Goal: Task Accomplishment & Management: Use online tool/utility

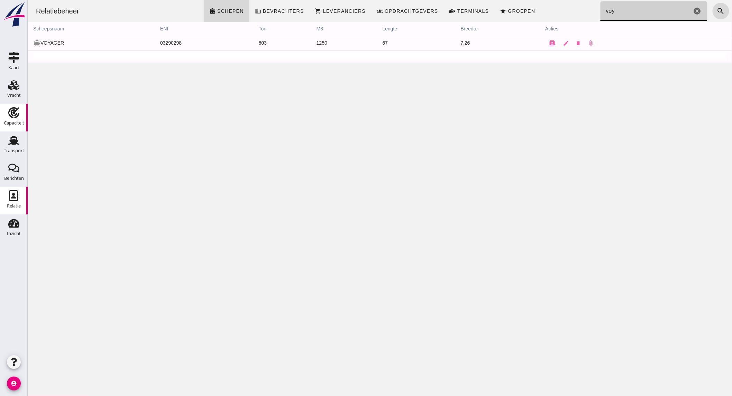
click at [16, 111] on icon "Capaciteit" at bounding box center [13, 112] width 11 height 11
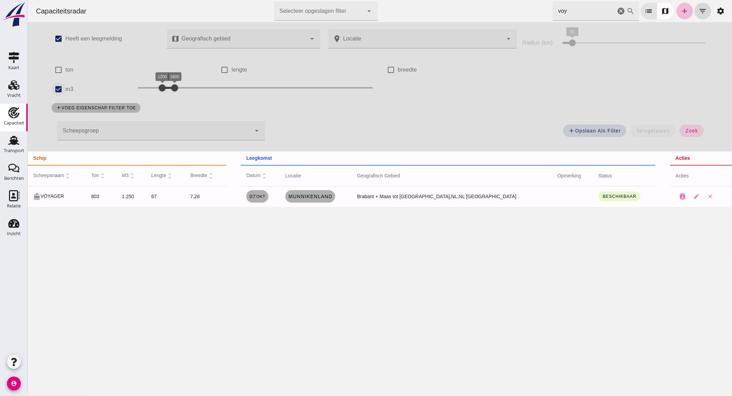
click at [60, 85] on input "m3" at bounding box center [58, 89] width 14 height 14
checkbox input "false"
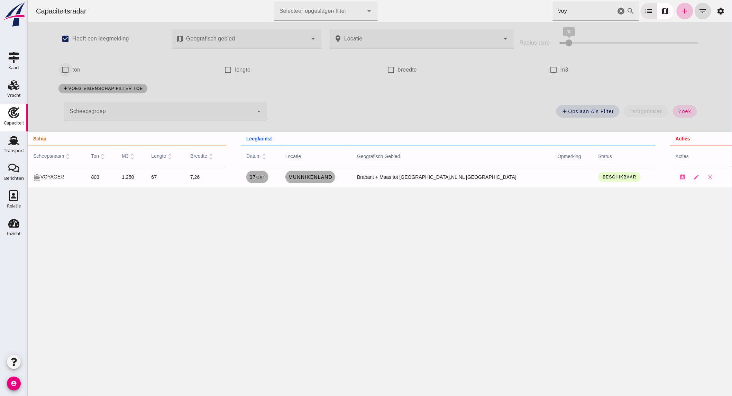
click at [63, 68] on input "ton" at bounding box center [65, 70] width 14 height 14
checkbox input "true"
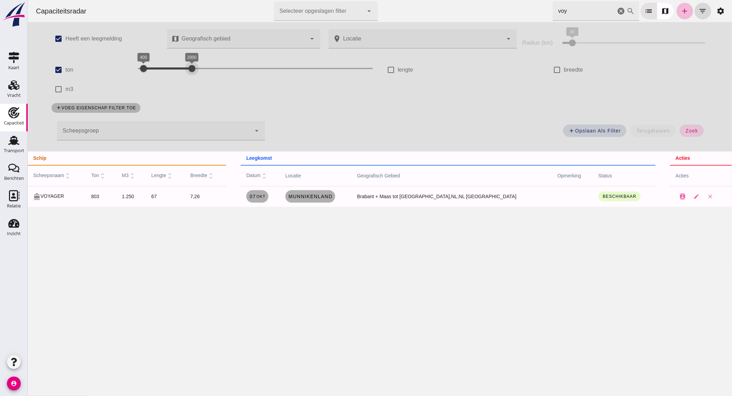
drag, startPoint x: 296, startPoint y: 66, endPoint x: 188, endPoint y: 65, distance: 108.6
click at [188, 65] on div "400 2000 400 2000" at bounding box center [254, 68] width 235 height 11
drag, startPoint x: 140, startPoint y: 65, endPoint x: 156, endPoint y: 67, distance: 15.7
click at [156, 67] on div at bounding box center [161, 69] width 14 height 14
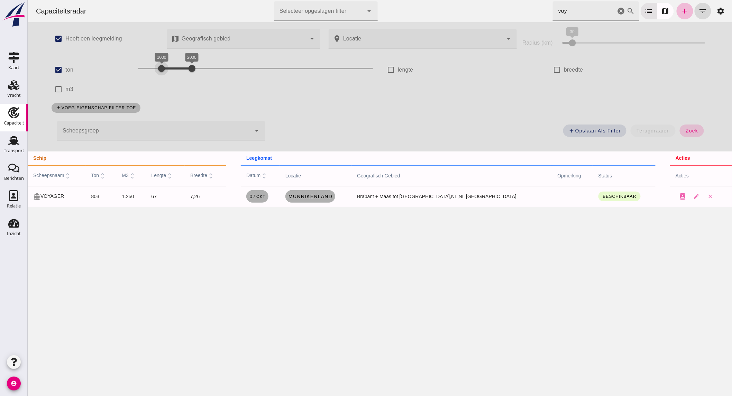
click at [680, 127] on button "zoek" at bounding box center [691, 131] width 24 height 12
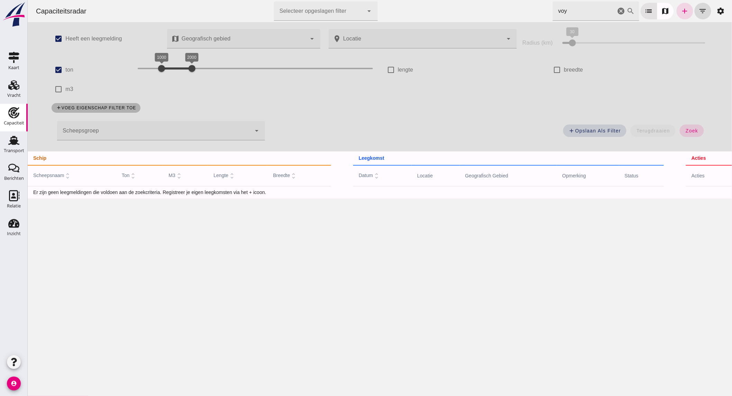
click at [617, 11] on icon "cancel" at bounding box center [621, 11] width 8 height 8
click at [167, 131] on div at bounding box center [154, 130] width 194 height 19
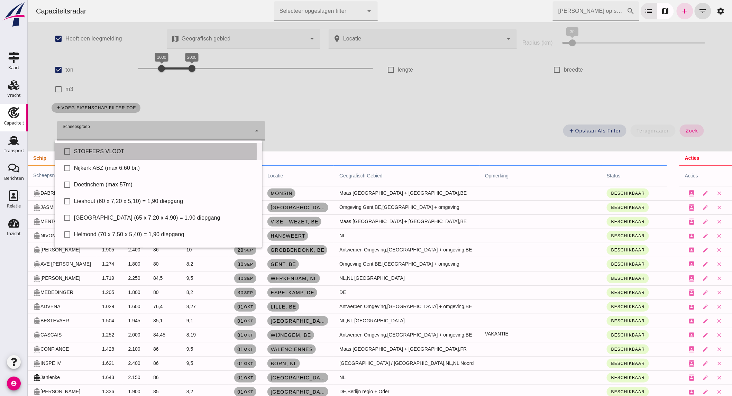
click at [112, 147] on div "STOFFERS VLOOT" at bounding box center [165, 151] width 183 height 8
type input "STOFFERS VLOOT"
checkbox input "true"
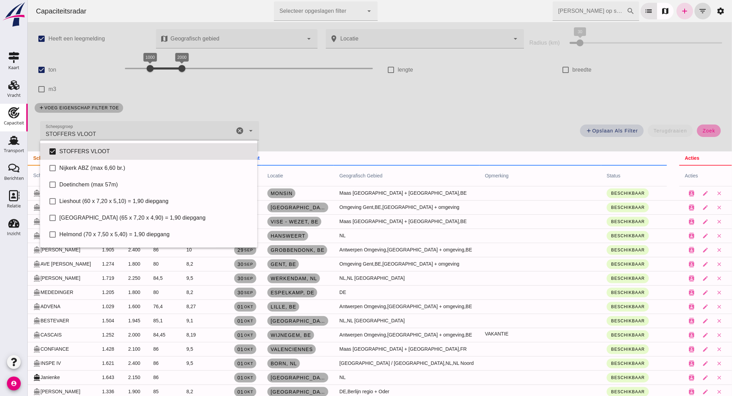
click at [704, 127] on button "zoek" at bounding box center [709, 131] width 24 height 12
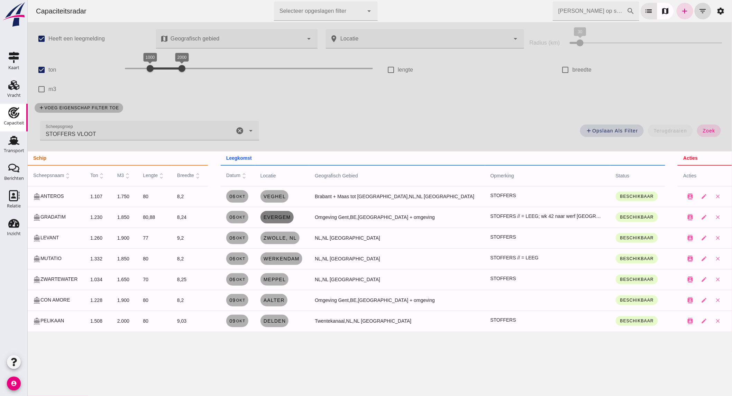
click at [291, 215] on span "Evergem" at bounding box center [277, 217] width 28 height 6
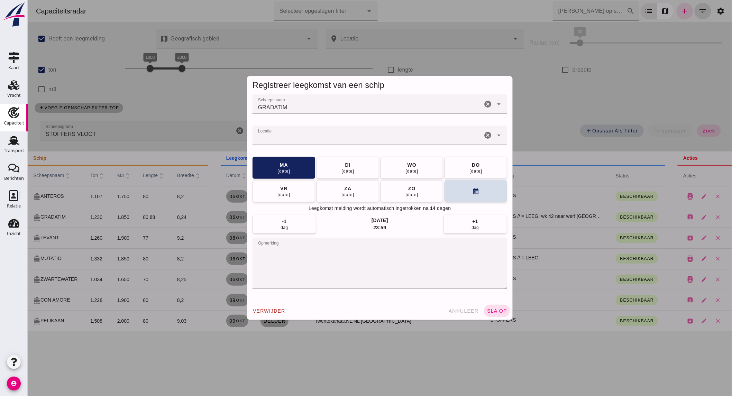
click at [483, 135] on icon "cancel" at bounding box center [487, 135] width 8 height 8
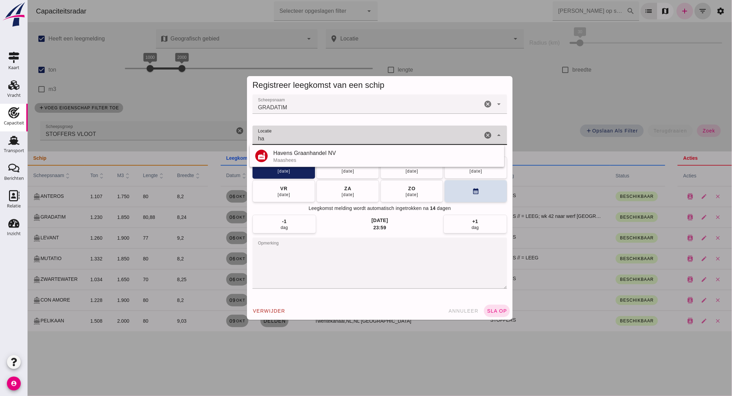
type input "ha"
click at [301, 137] on input "Locatie" at bounding box center [372, 139] width 241 height 8
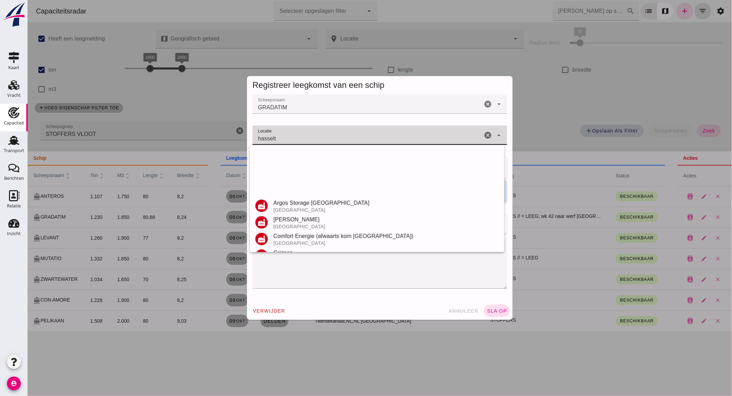
scroll to position [114, 0]
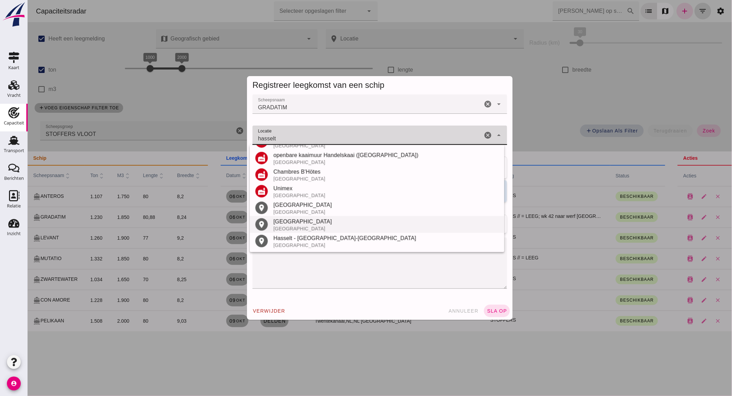
click at [304, 226] on div "[GEOGRAPHIC_DATA]" at bounding box center [386, 229] width 226 height 6
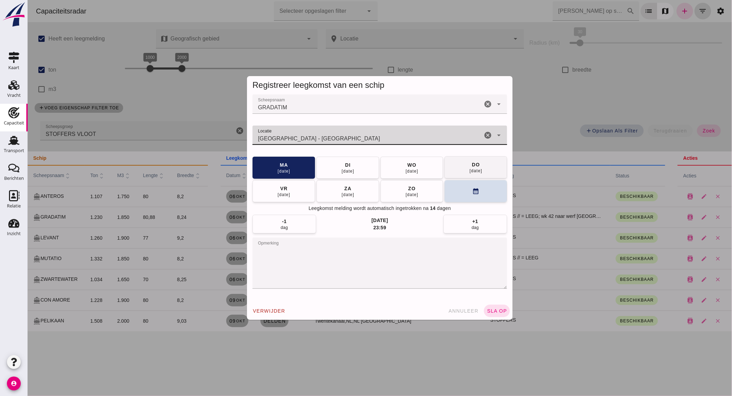
type input "[GEOGRAPHIC_DATA] - [GEOGRAPHIC_DATA]"
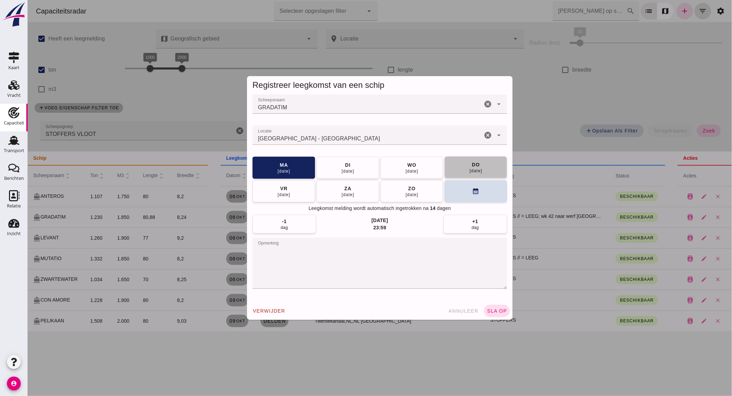
click at [465, 164] on button "[DATE]" at bounding box center [475, 167] width 63 height 22
click at [492, 313] on span "sla op" at bounding box center [496, 311] width 20 height 6
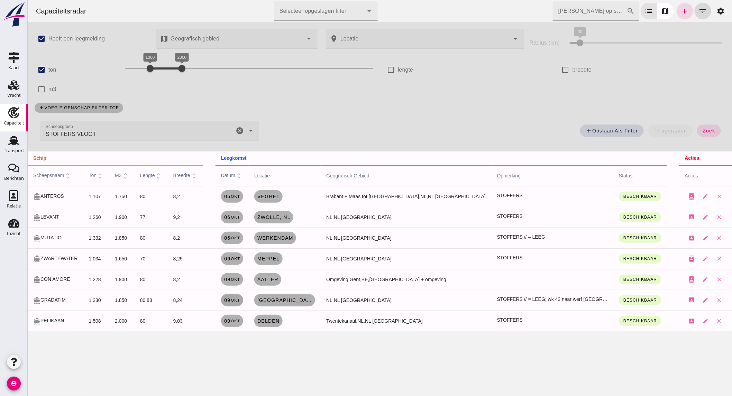
click at [240, 303] on span "[DATE]" at bounding box center [231, 301] width 16 height 6
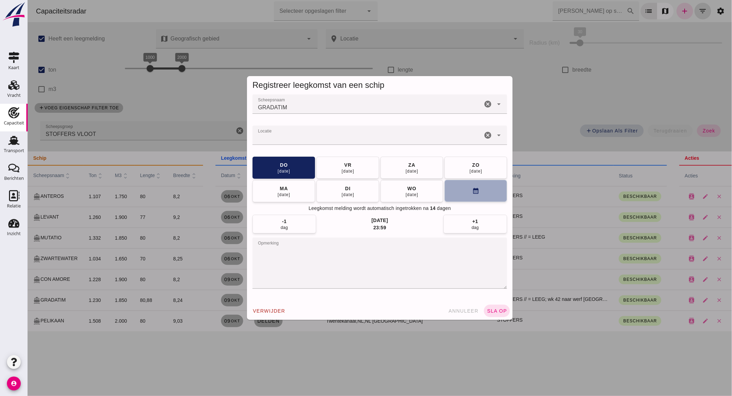
click at [457, 195] on button "calendar_month" at bounding box center [475, 191] width 63 height 22
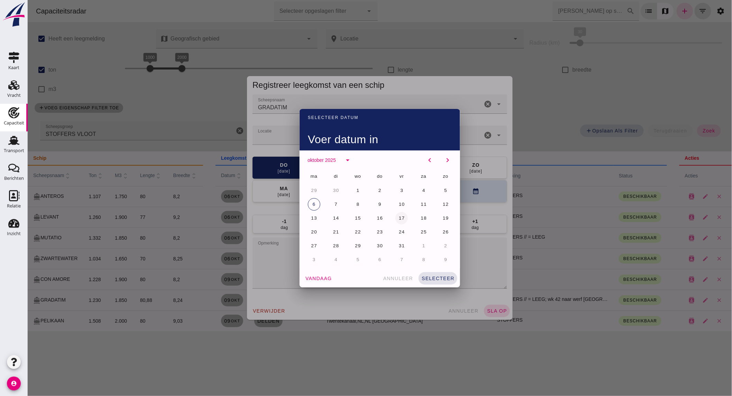
click at [400, 218] on span "17" at bounding box center [401, 218] width 7 height 5
click at [424, 278] on span "selecteer" at bounding box center [437, 279] width 33 height 6
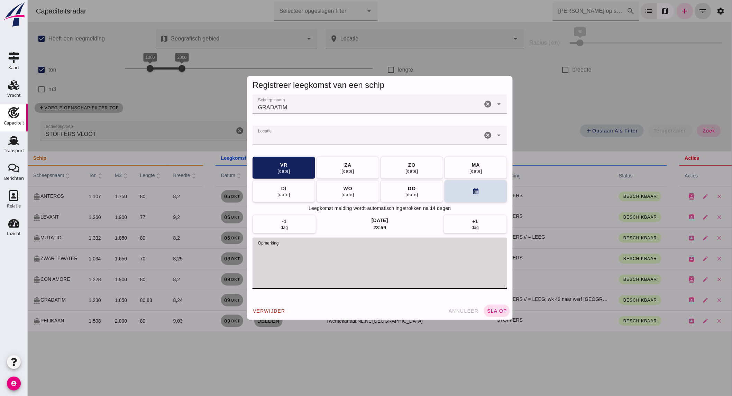
drag, startPoint x: 403, startPoint y: 252, endPoint x: 310, endPoint y: 253, distance: 92.7
click at [310, 253] on textarea "opmerking" at bounding box center [379, 263] width 255 height 51
type textarea "STOFFERS // = LEEG"
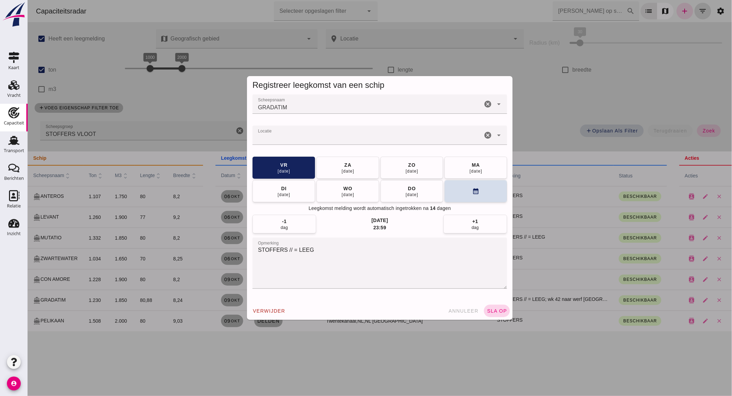
click at [498, 308] on button "sla op" at bounding box center [497, 311] width 26 height 12
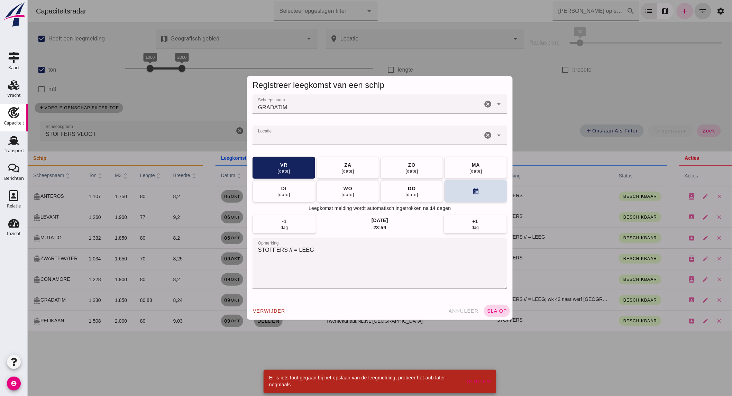
click at [492, 309] on span "sla op" at bounding box center [496, 311] width 20 height 6
click at [454, 312] on span "annuleer" at bounding box center [463, 311] width 30 height 6
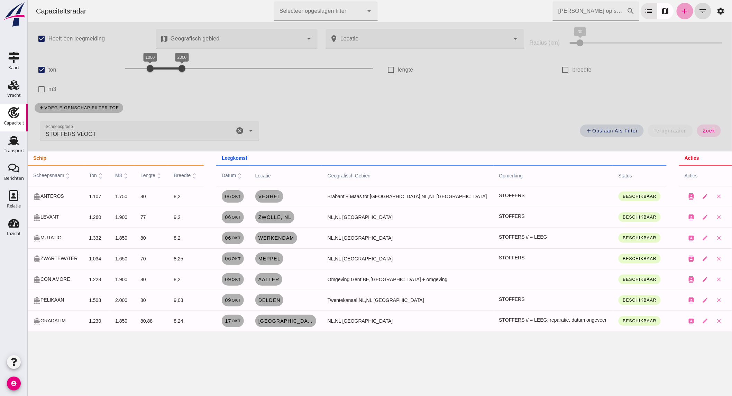
click at [680, 10] on icon "add" at bounding box center [684, 11] width 8 height 8
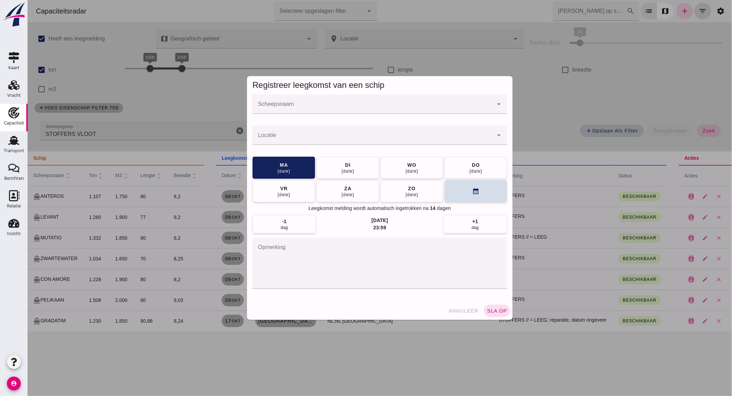
click at [302, 110] on input "Scheepsnaam" at bounding box center [372, 107] width 241 height 8
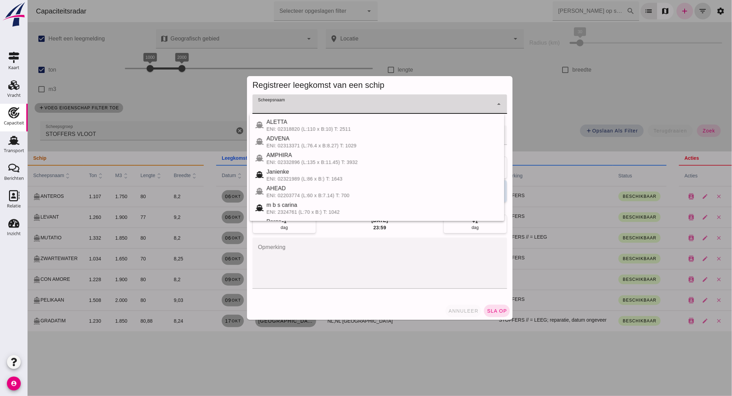
click at [461, 309] on span "annuleer" at bounding box center [463, 311] width 30 height 6
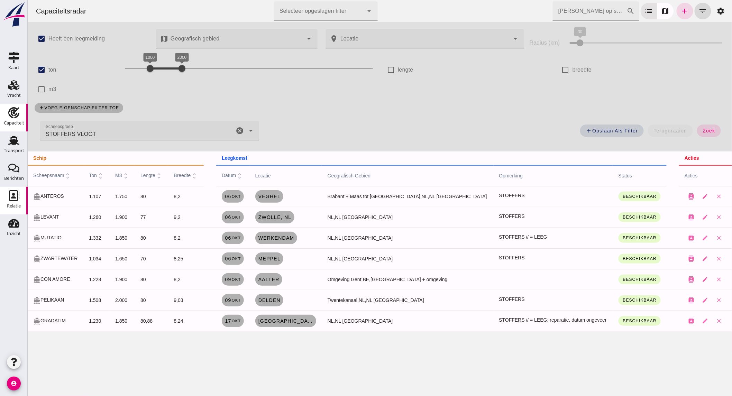
drag, startPoint x: 17, startPoint y: 206, endPoint x: 9, endPoint y: 209, distance: 7.8
click at [17, 206] on div "Relatie" at bounding box center [14, 206] width 14 height 4
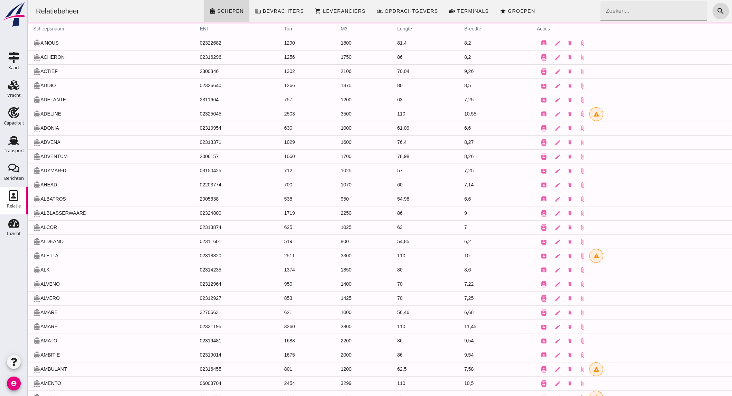
click at [640, 12] on input "Zoeken..." at bounding box center [651, 10] width 102 height 19
type input "anje"
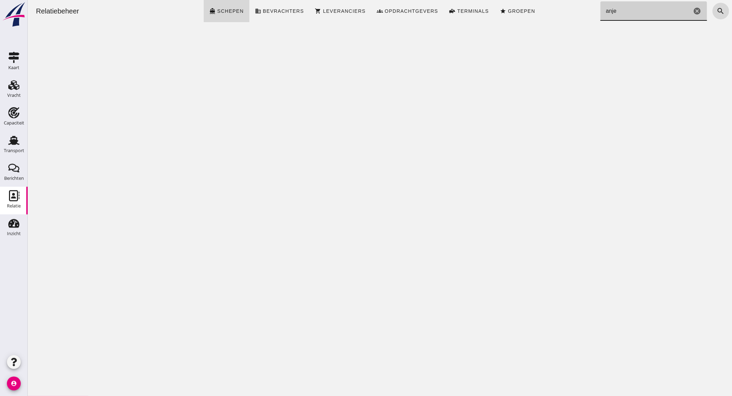
click at [693, 10] on icon "cancel" at bounding box center [697, 11] width 8 height 8
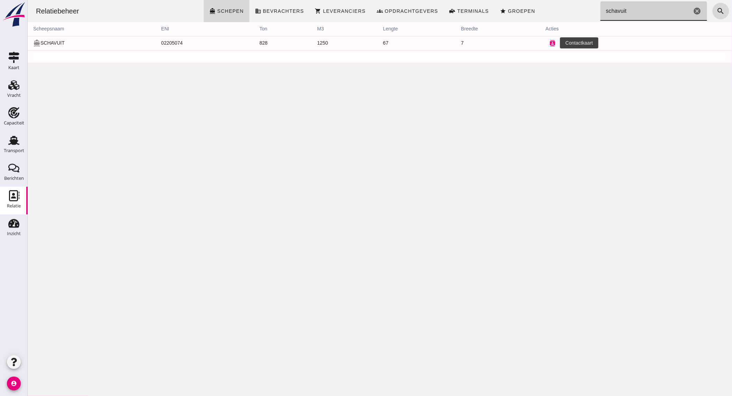
type input "schavuit"
click at [545, 45] on button "contacts" at bounding box center [552, 43] width 14 height 14
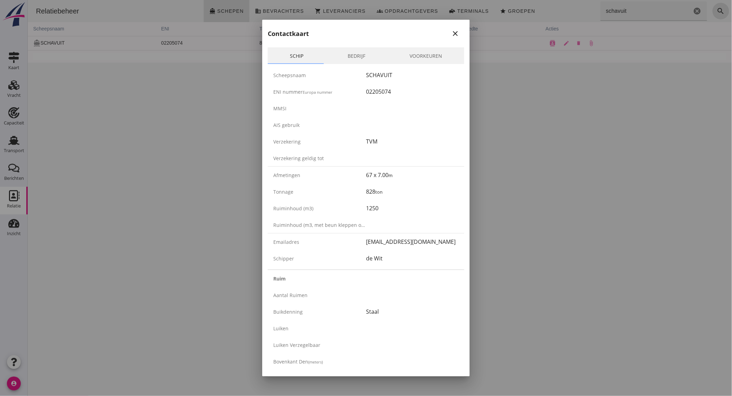
click at [354, 56] on link "Bedrijf" at bounding box center [357, 55] width 62 height 17
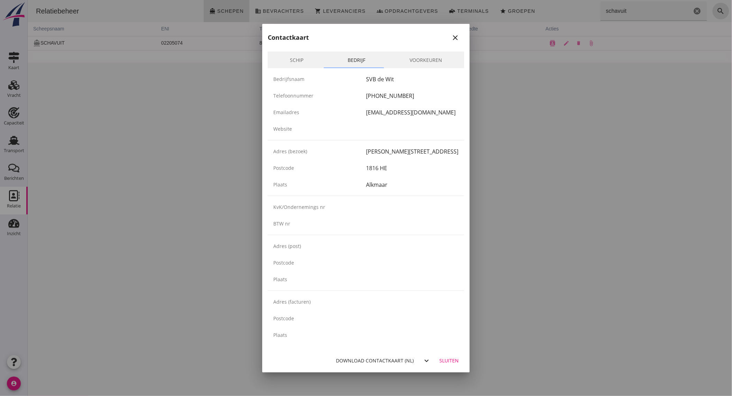
click at [454, 37] on icon "close" at bounding box center [455, 38] width 8 height 8
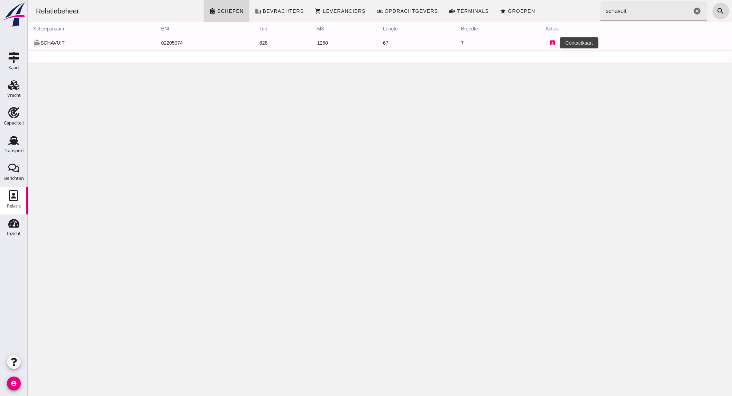
click at [545, 44] on button "contacts" at bounding box center [552, 43] width 14 height 14
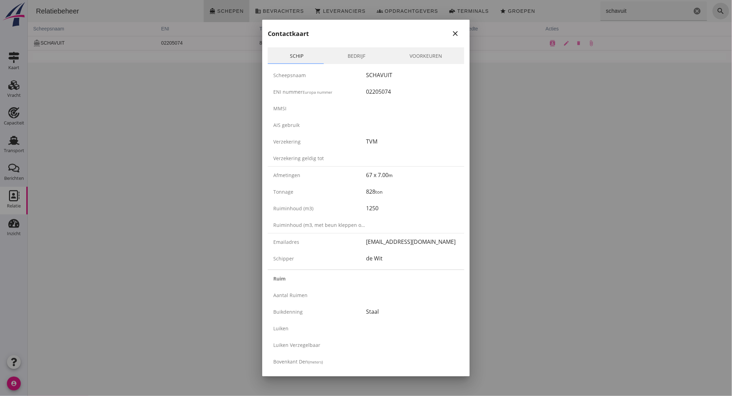
click at [451, 33] on icon "close" at bounding box center [455, 33] width 8 height 8
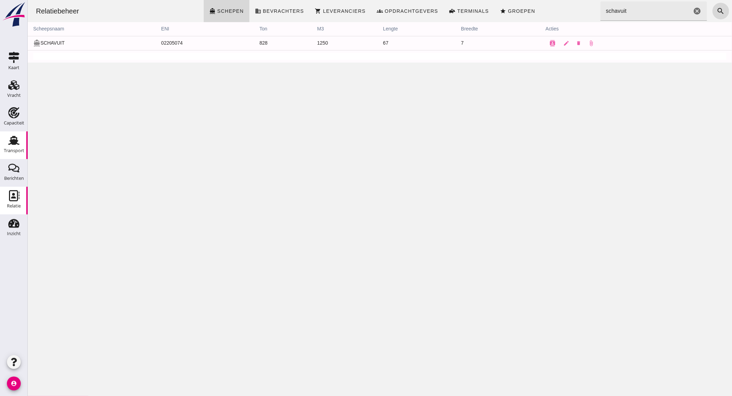
click at [16, 138] on use at bounding box center [13, 140] width 11 height 9
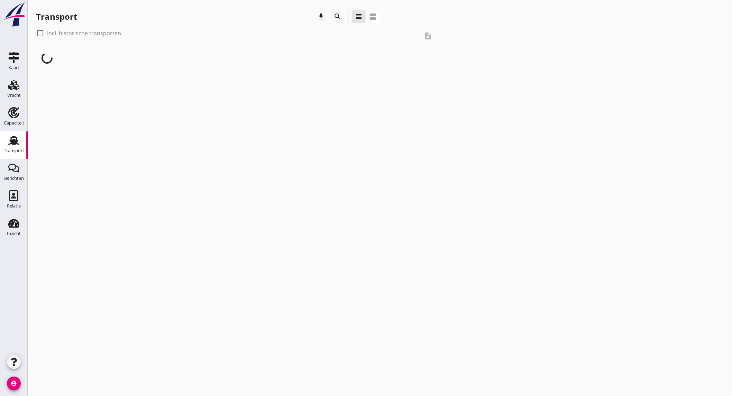
click at [337, 15] on icon "search" at bounding box center [337, 16] width 8 height 8
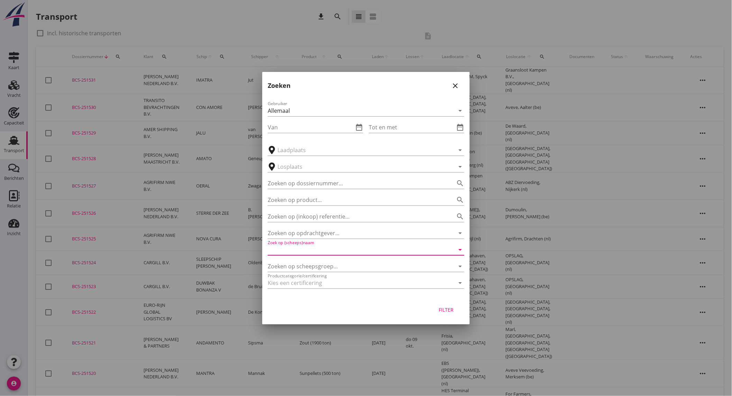
drag, startPoint x: 316, startPoint y: 250, endPoint x: 323, endPoint y: 248, distance: 7.4
click at [320, 249] on input "Zoek op (scheeps)naam" at bounding box center [356, 249] width 177 height 11
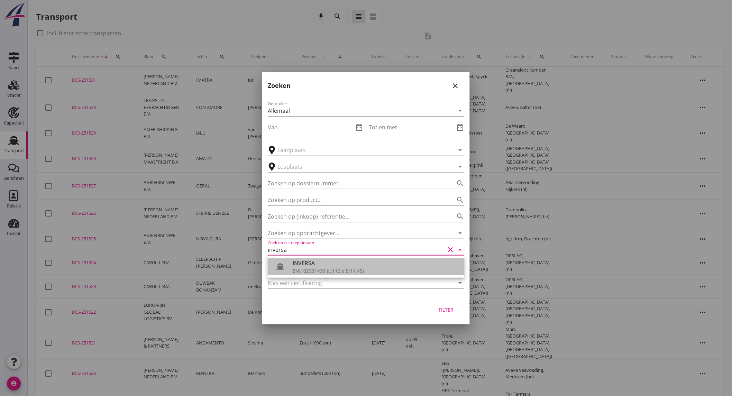
click at [324, 270] on div "ENI: 02331439 (L:110 x B:11.45)" at bounding box center [376, 270] width 166 height 7
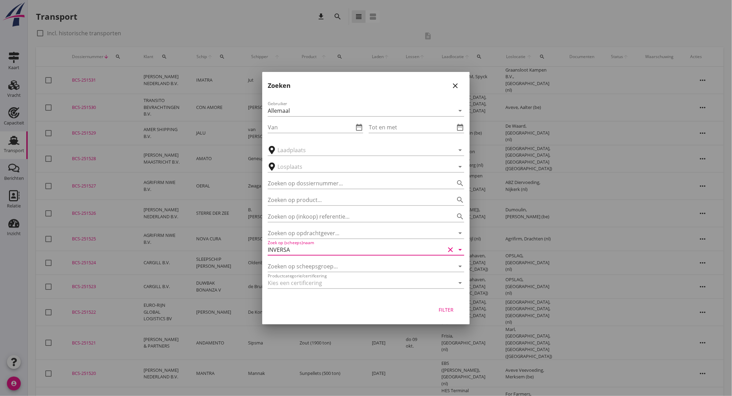
click at [448, 308] on div "Filter" at bounding box center [446, 309] width 19 height 7
type input "INVERSA"
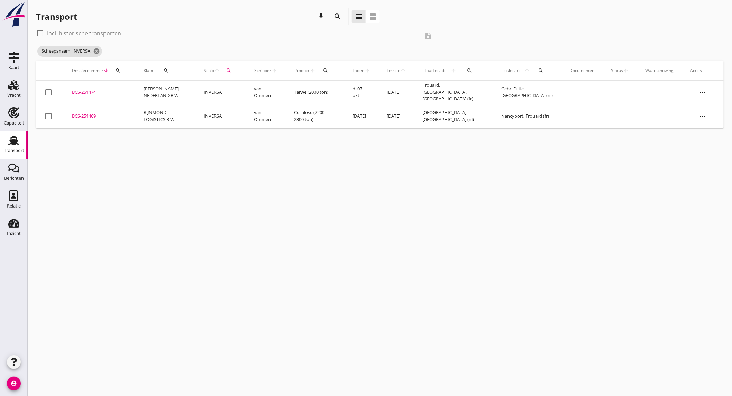
click at [161, 94] on td "[PERSON_NAME] NEDERLAND B.V." at bounding box center [165, 93] width 60 height 24
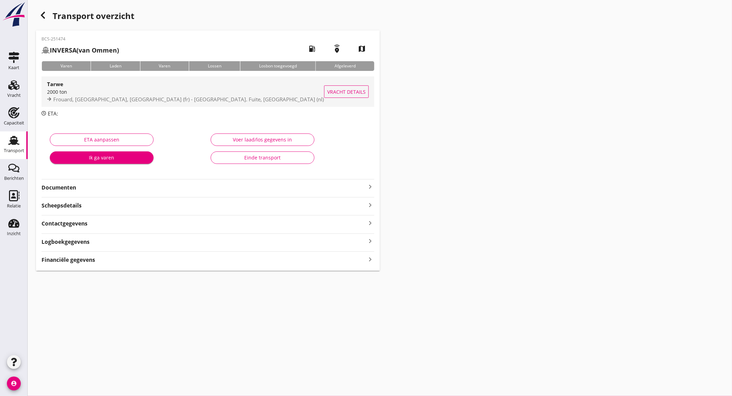
click at [145, 94] on div "2000 ton" at bounding box center [185, 91] width 277 height 7
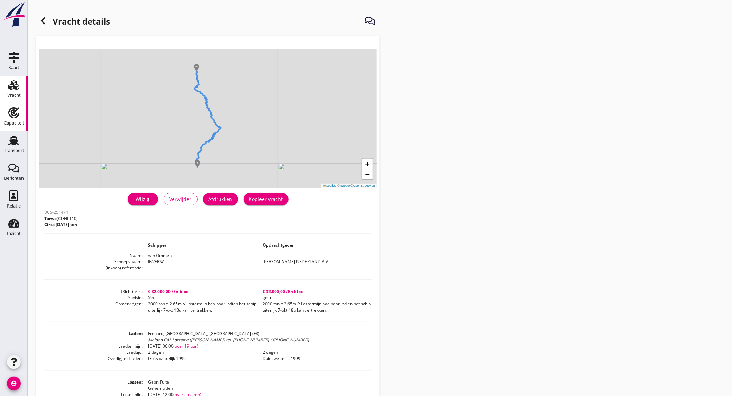
click at [23, 123] on div "Capaciteit" at bounding box center [14, 123] width 20 height 4
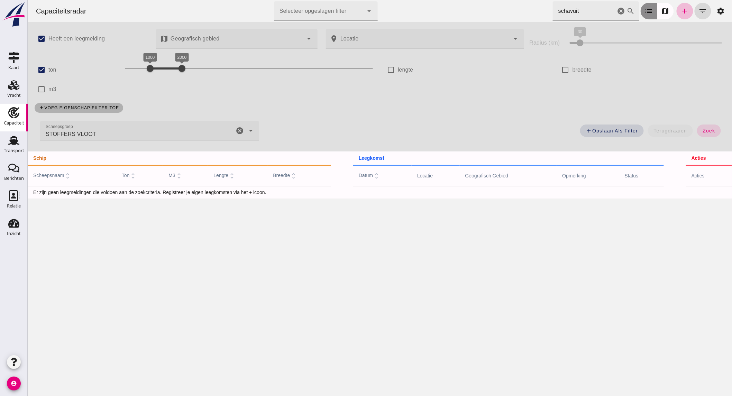
click at [645, 11] on icon "list" at bounding box center [649, 11] width 8 height 8
click at [617, 12] on icon "cancel" at bounding box center [621, 11] width 8 height 8
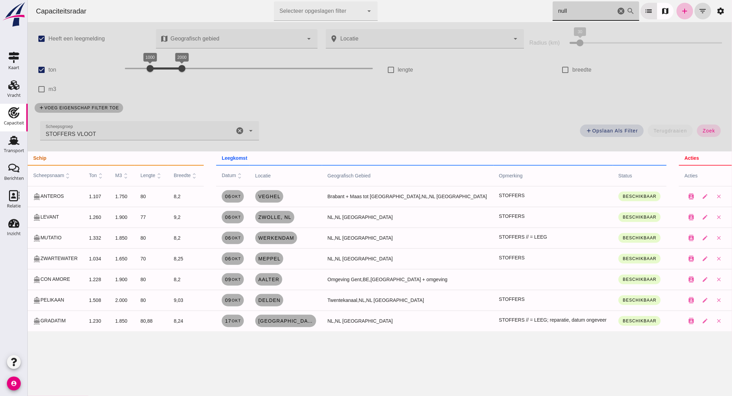
click at [617, 11] on icon "cancel" at bounding box center [621, 11] width 8 height 8
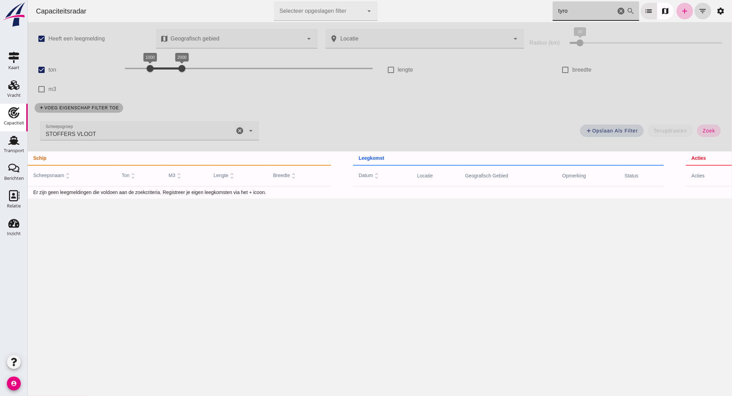
click at [238, 131] on icon "cancel" at bounding box center [239, 131] width 8 height 8
type input "tyro"
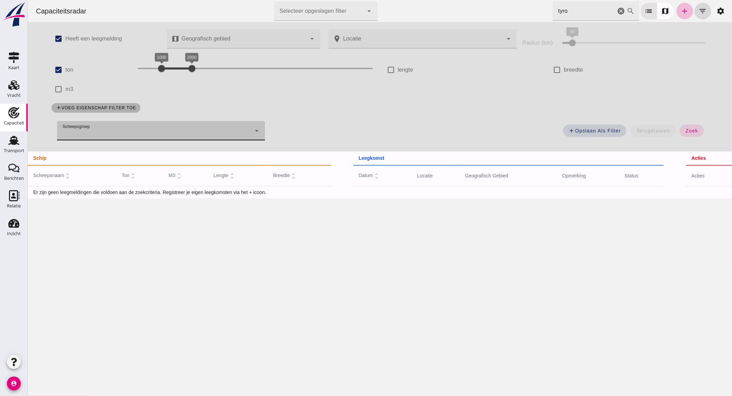
click at [578, 8] on input "tyro" at bounding box center [583, 10] width 63 height 19
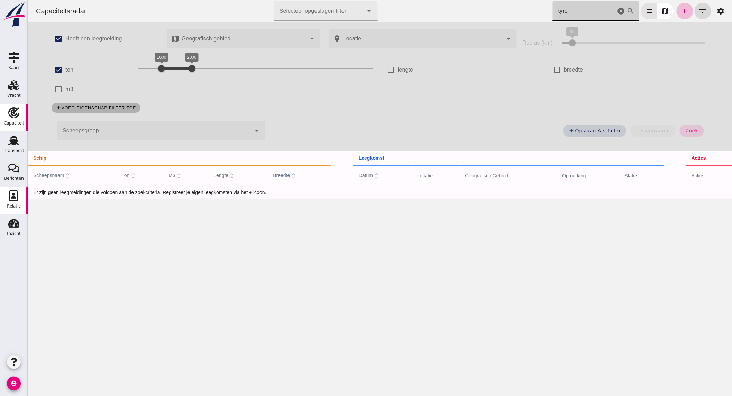
click at [16, 205] on div "Relatie" at bounding box center [14, 206] width 14 height 4
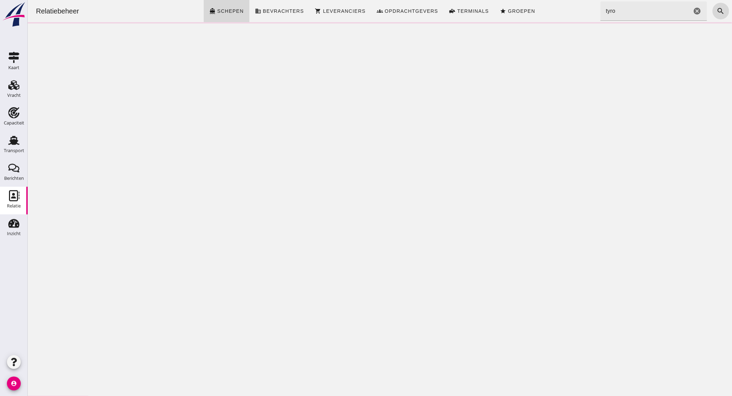
click at [646, 8] on input "tyro" at bounding box center [645, 10] width 91 height 19
